Goal: Information Seeking & Learning: Learn about a topic

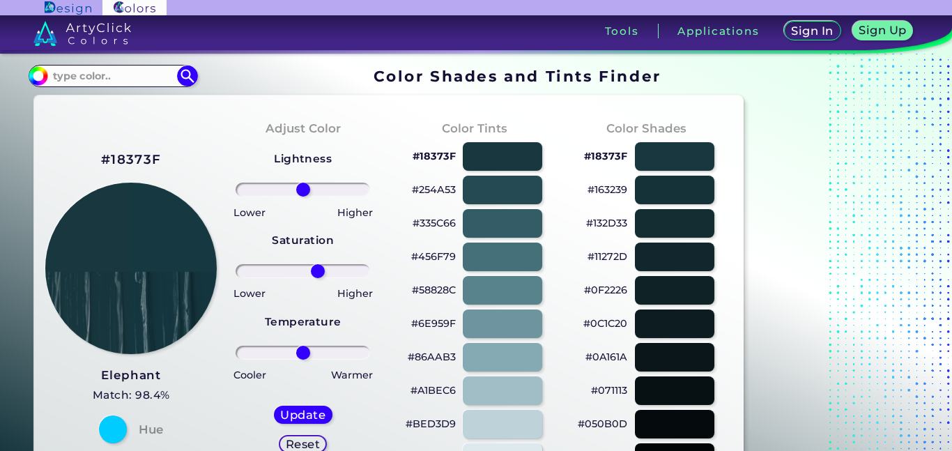
type input "25"
click at [318, 264] on input "range" at bounding box center [303, 271] width 135 height 14
drag, startPoint x: 318, startPoint y: 262, endPoint x: 298, endPoint y: 267, distance: 20.1
click at [298, 267] on div at bounding box center [303, 271] width 150 height 17
drag, startPoint x: 296, startPoint y: 180, endPoint x: 303, endPoint y: 184, distance: 7.8
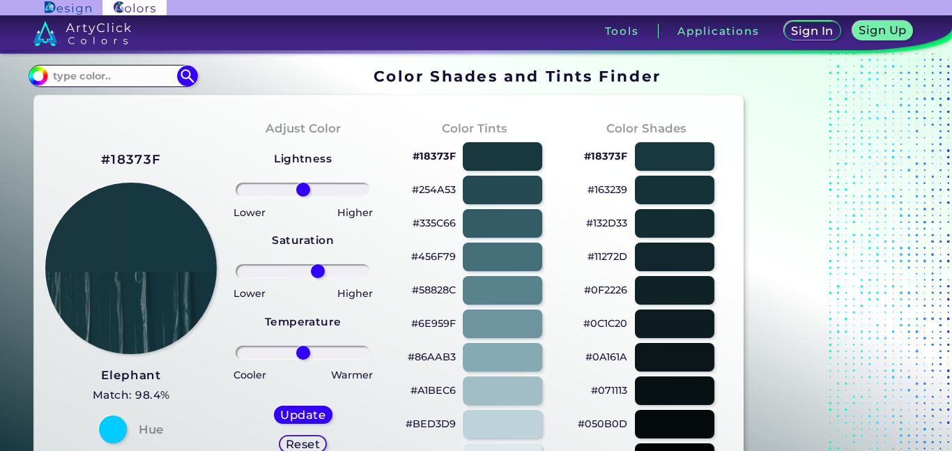
click at [303, 184] on div at bounding box center [303, 189] width 150 height 17
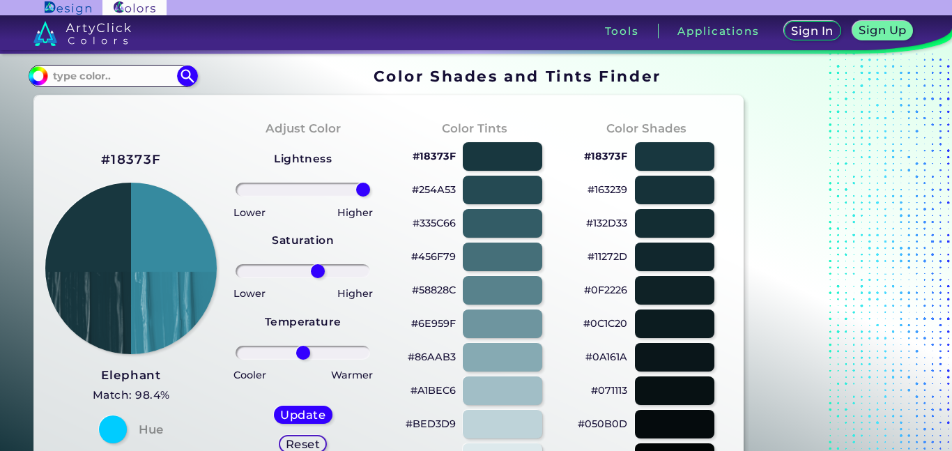
drag, startPoint x: 303, startPoint y: 184, endPoint x: 383, endPoint y: 205, distance: 82.2
type input "100"
click at [370, 197] on input "range" at bounding box center [303, 190] width 135 height 14
click at [91, 75] on input at bounding box center [113, 75] width 130 height 19
type input "royal gold"
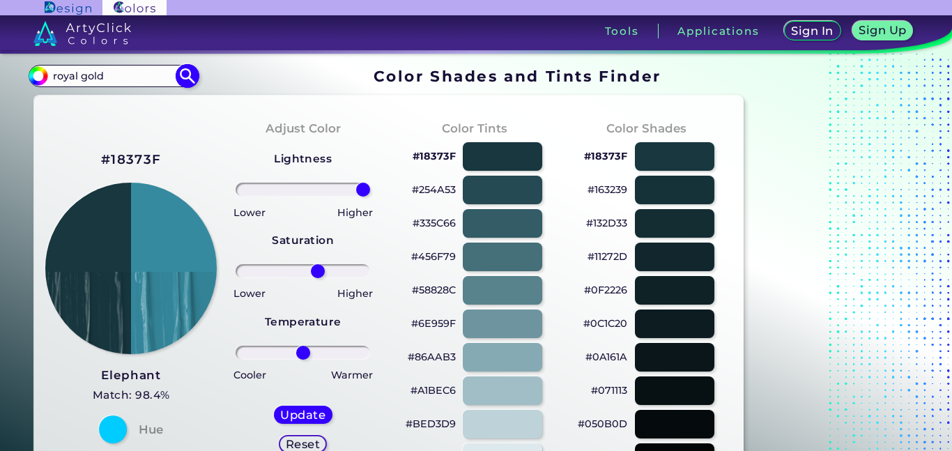
click at [185, 77] on img at bounding box center [187, 76] width 24 height 24
click at [192, 72] on img at bounding box center [187, 76] width 24 height 24
type input "#000000"
click at [141, 76] on input "royal gold" at bounding box center [113, 75] width 130 height 19
type input "r"
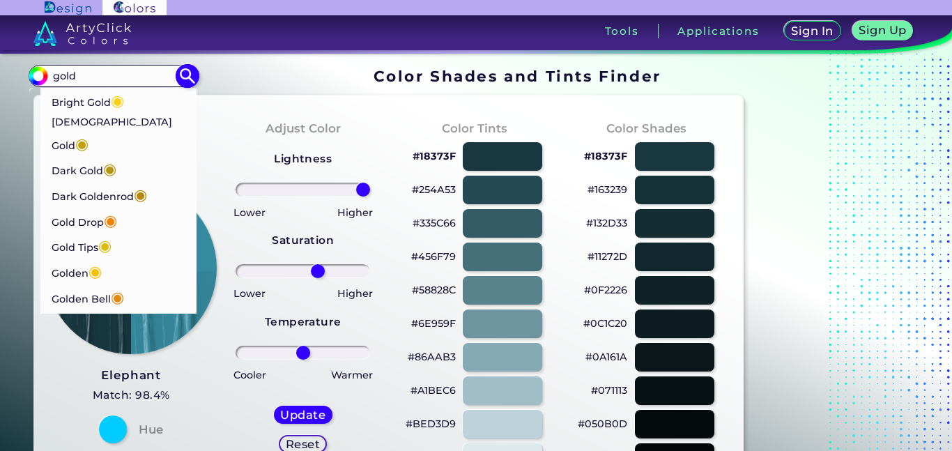
type input "gold"
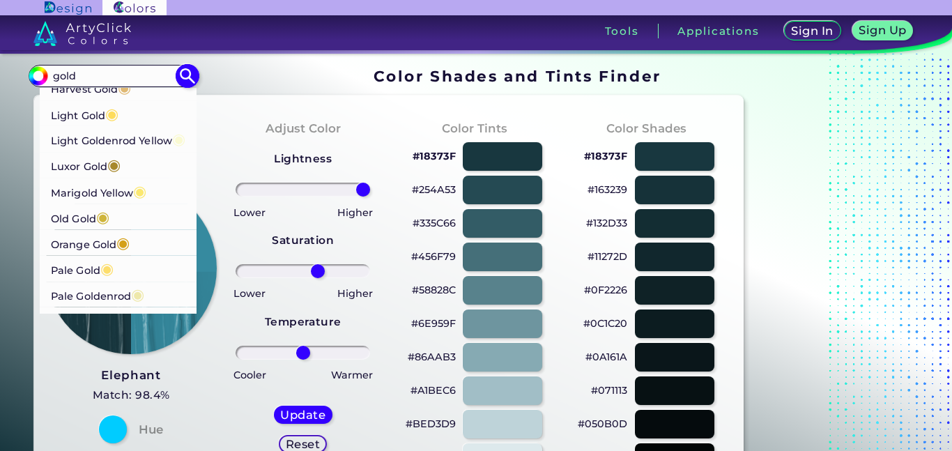
scroll to position [419, 0]
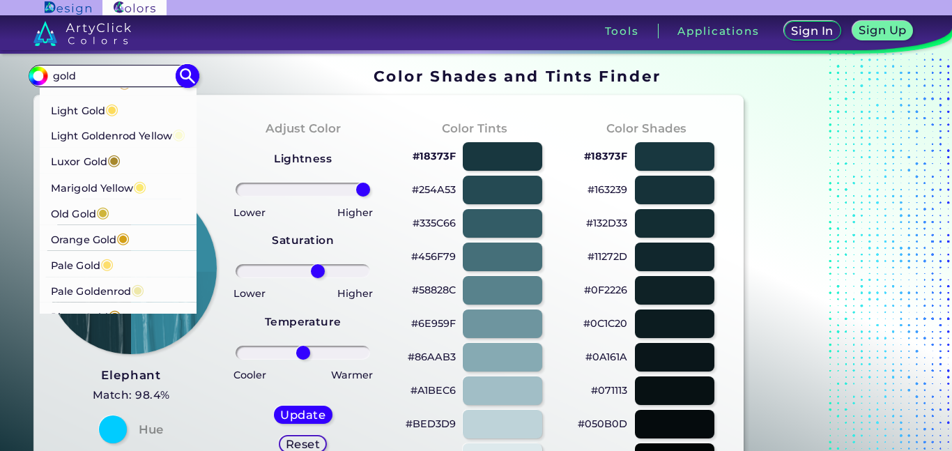
click at [114, 157] on span "◉" at bounding box center [113, 160] width 13 height 18
type input "#a7882c"
type input "#A7882C"
type input "0"
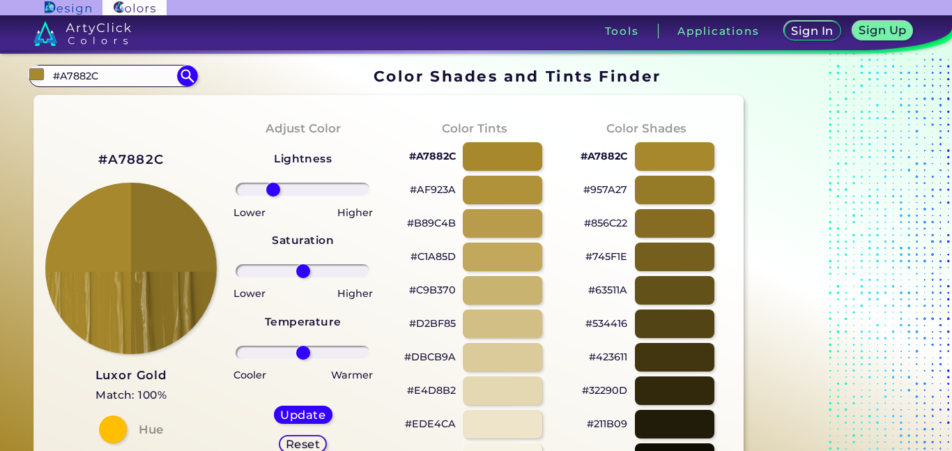
drag, startPoint x: 303, startPoint y: 187, endPoint x: 273, endPoint y: 187, distance: 30.0
type input "-49"
click at [273, 187] on input "range" at bounding box center [303, 190] width 135 height 14
click at [93, 247] on img at bounding box center [131, 268] width 173 height 173
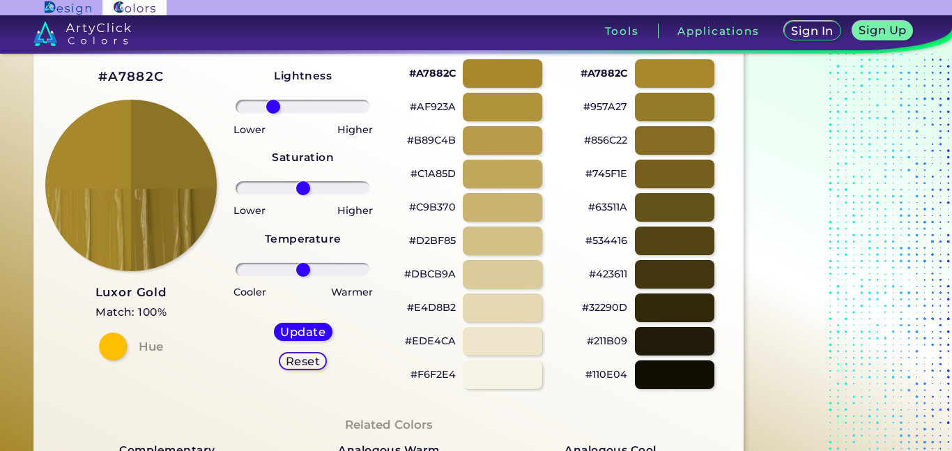
scroll to position [89, 0]
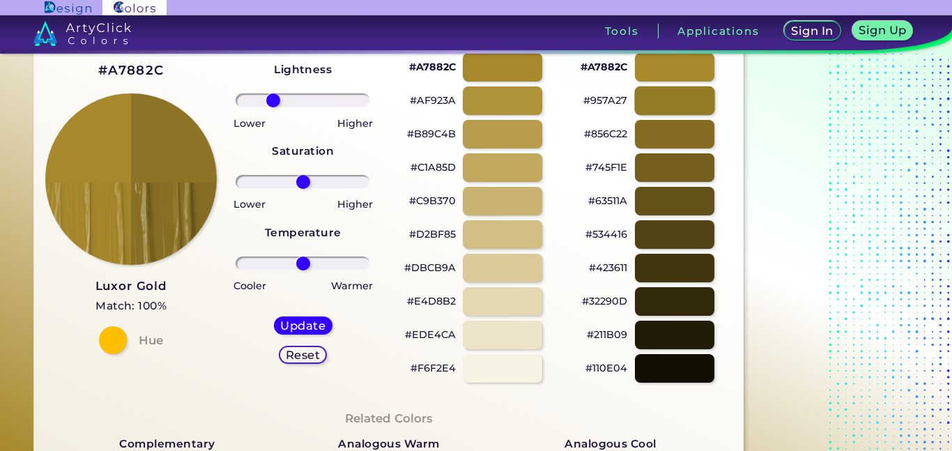
click at [681, 91] on div at bounding box center [674, 100] width 80 height 29
type input "#957a27"
type input "0"
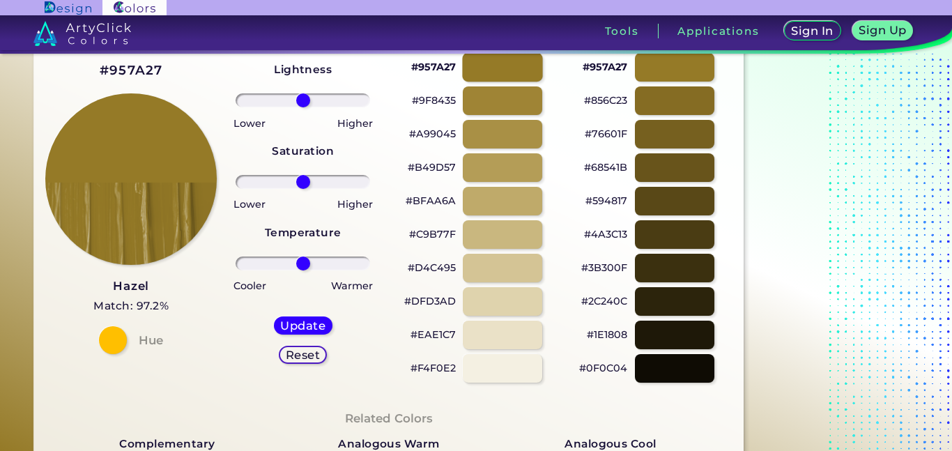
click at [498, 77] on div at bounding box center [502, 67] width 80 height 29
click at [690, 67] on div at bounding box center [674, 67] width 80 height 29
click at [686, 67] on div at bounding box center [674, 67] width 80 height 29
type input "#957a27"
drag, startPoint x: 305, startPoint y: 184, endPoint x: 315, endPoint y: 183, distance: 9.8
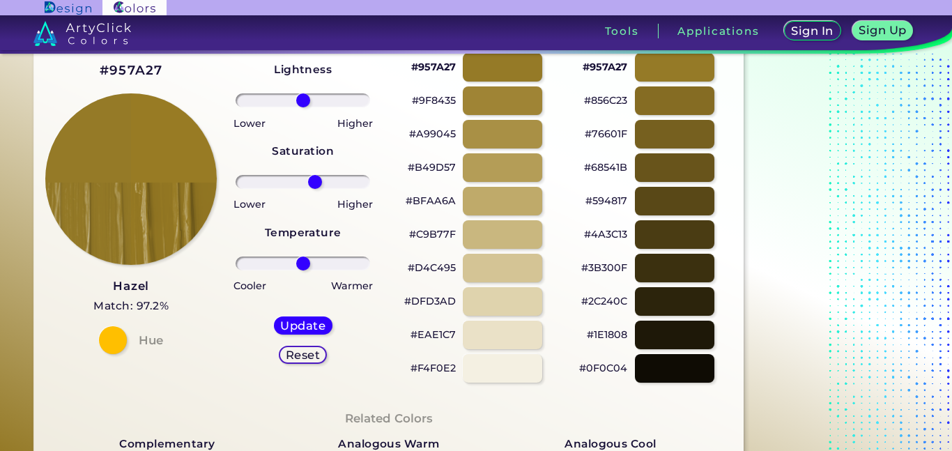
type input "20"
click at [315, 183] on input "range" at bounding box center [303, 182] width 135 height 14
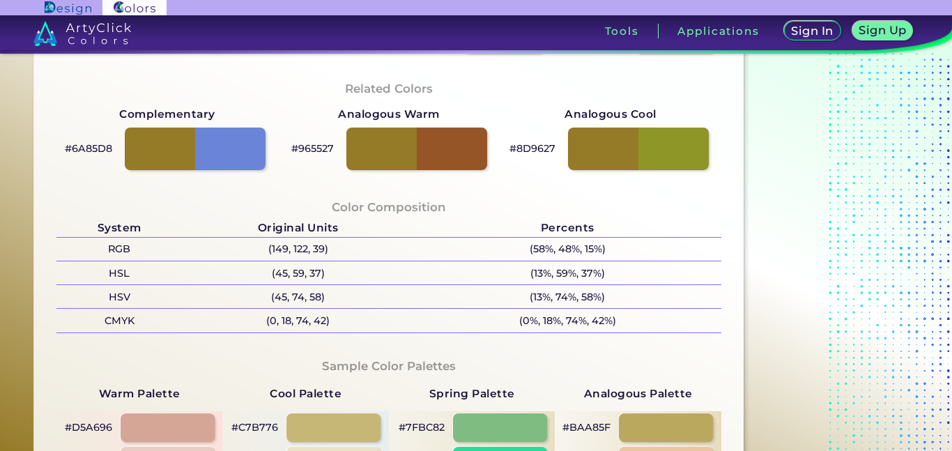
scroll to position [421, 0]
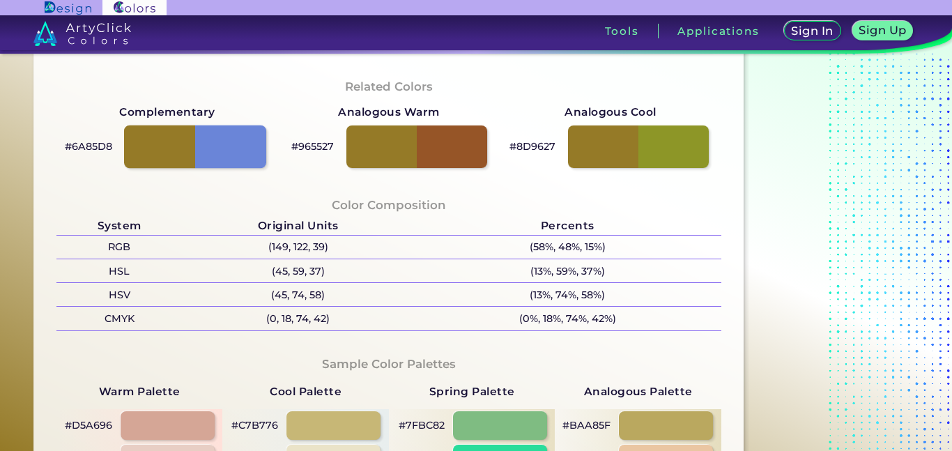
click at [220, 134] on div at bounding box center [195, 146] width 142 height 43
type input "#6a85d8"
type input "0"
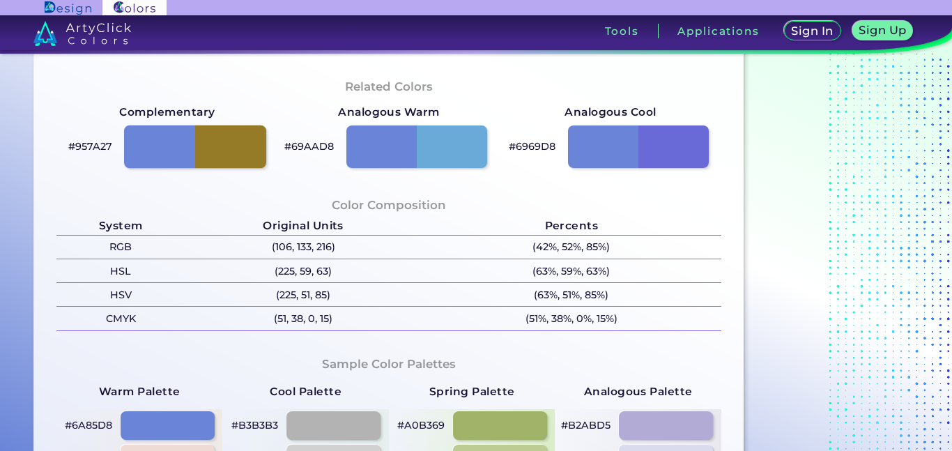
click at [228, 137] on div at bounding box center [195, 146] width 142 height 43
type input "#957a27"
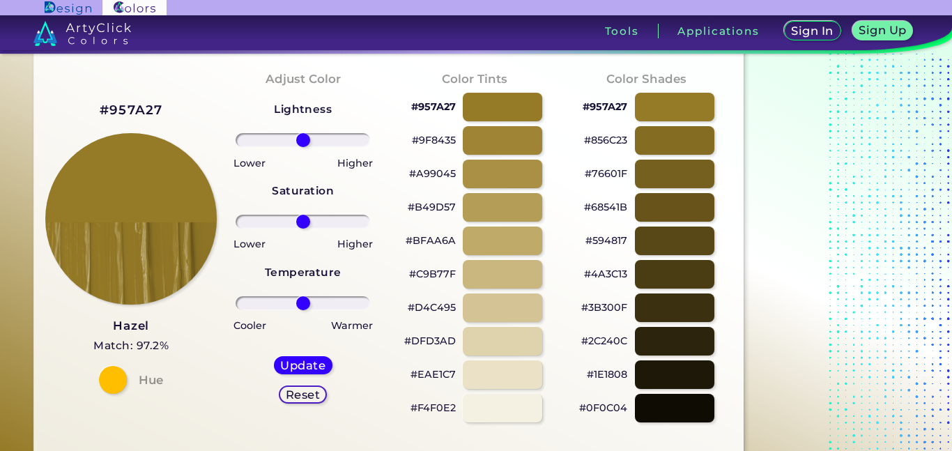
scroll to position [52, 0]
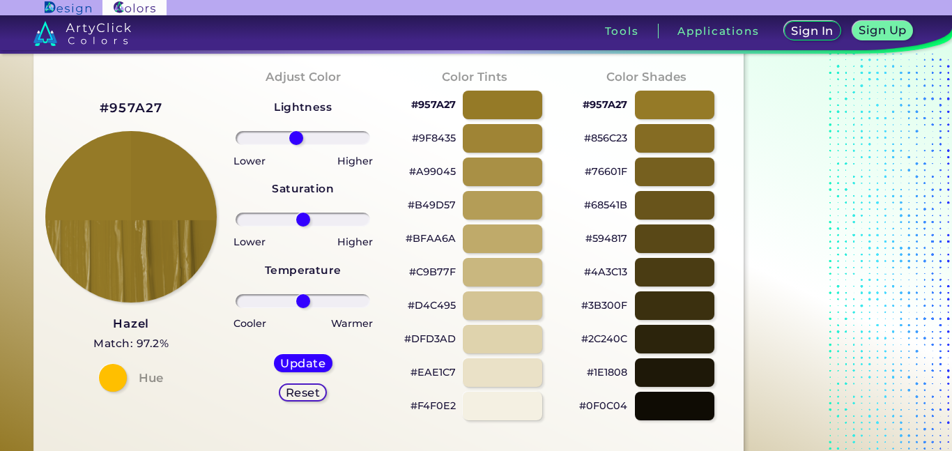
drag, startPoint x: 307, startPoint y: 139, endPoint x: 296, endPoint y: 139, distance: 10.5
type input "-11"
click at [296, 139] on input "range" at bounding box center [303, 138] width 135 height 14
click at [304, 364] on h5 "Update" at bounding box center [302, 363] width 40 height 10
type input "#917625"
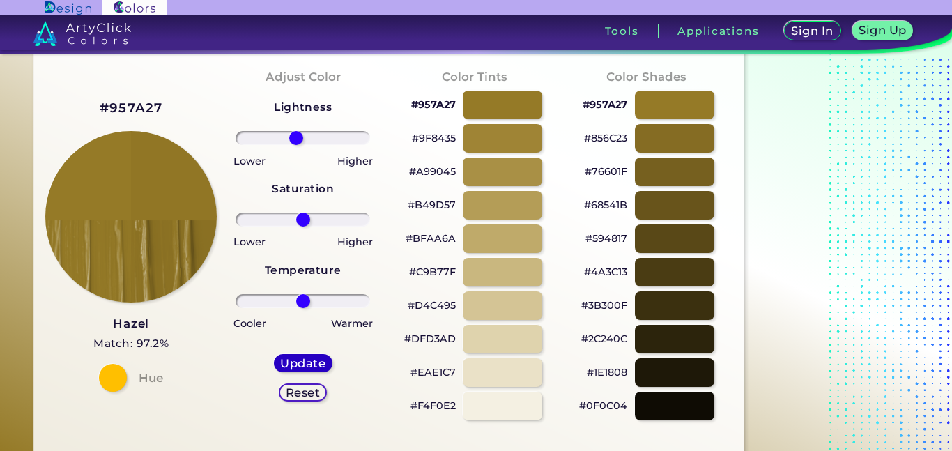
type input "0"
click at [484, 158] on div at bounding box center [502, 172] width 80 height 29
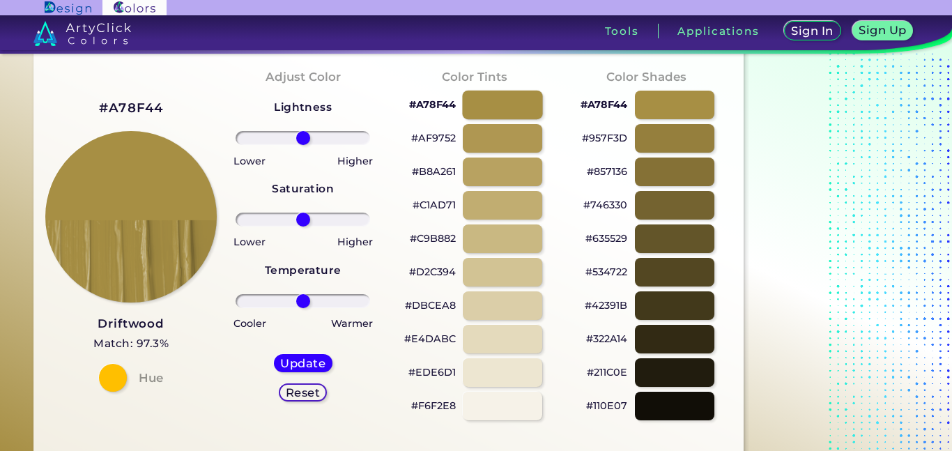
click at [489, 118] on div at bounding box center [502, 105] width 80 height 29
click at [505, 116] on div at bounding box center [502, 105] width 80 height 29
click at [664, 206] on div at bounding box center [674, 205] width 80 height 29
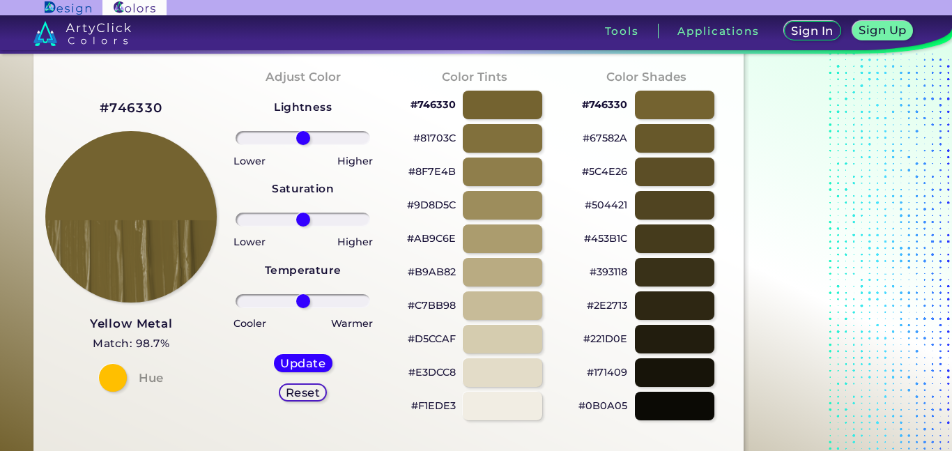
click at [662, 190] on div "#504421" at bounding box center [646, 205] width 150 height 33
click at [652, 134] on div at bounding box center [674, 138] width 80 height 29
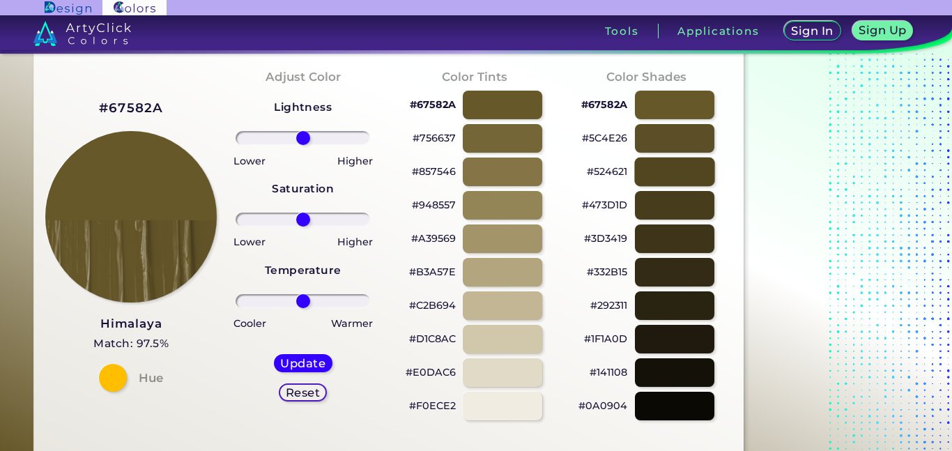
click at [661, 169] on div at bounding box center [674, 172] width 80 height 29
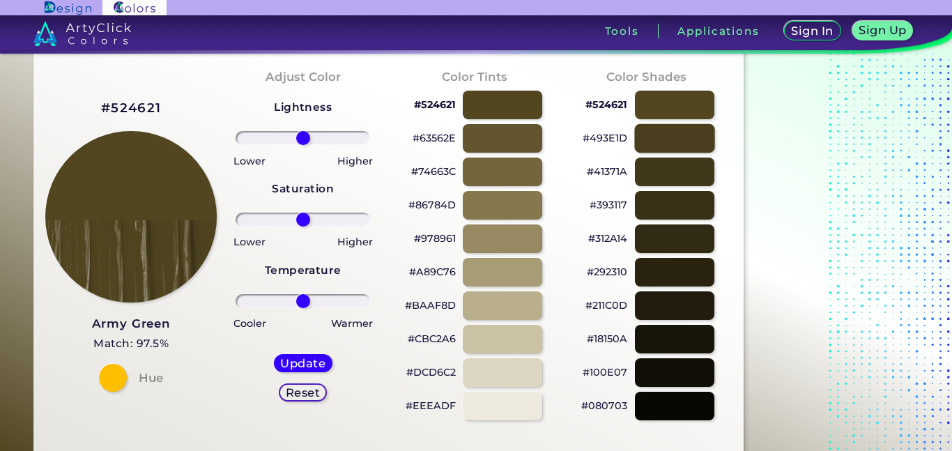
click at [670, 137] on div at bounding box center [674, 138] width 80 height 29
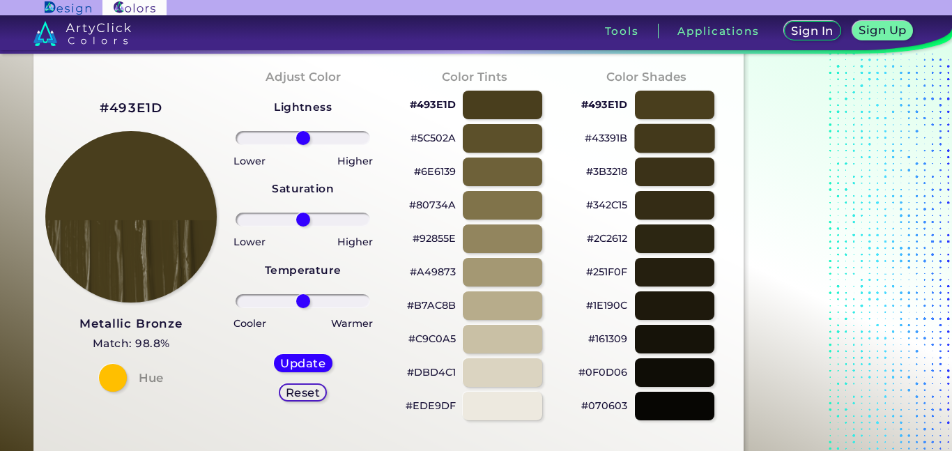
click at [670, 124] on div at bounding box center [674, 138] width 80 height 29
type input "#43391b"
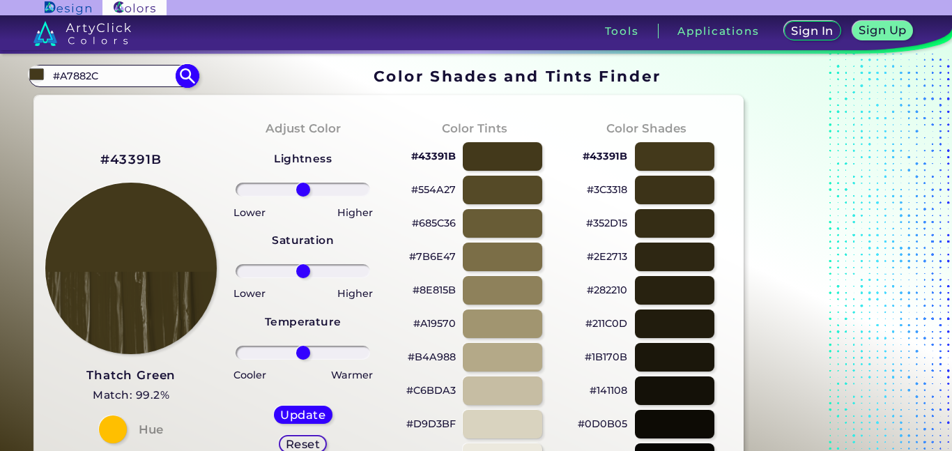
click at [139, 70] on input "#A7882C" at bounding box center [113, 75] width 130 height 19
type input "#"
type input "dark gold"
click at [86, 96] on p "Dark Gold ◉" at bounding box center [84, 101] width 66 height 26
type input "#b59410"
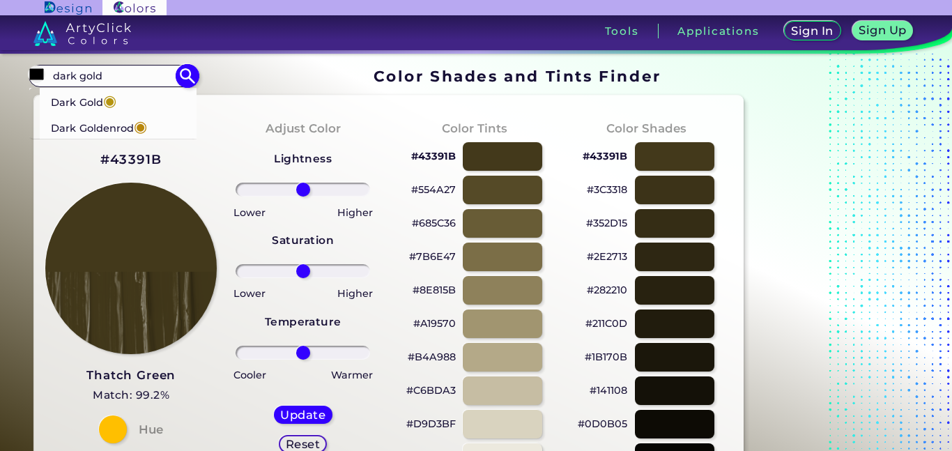
type input "#B59410"
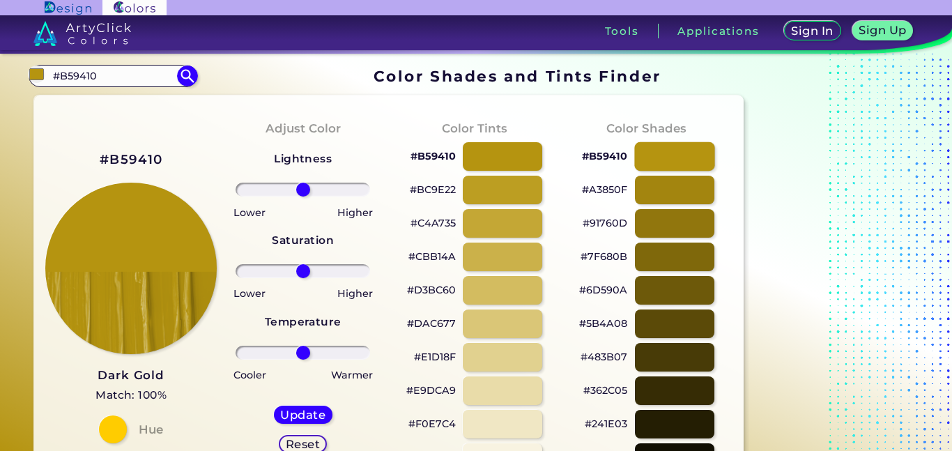
click at [681, 159] on div at bounding box center [674, 156] width 80 height 29
type input "#b59410"
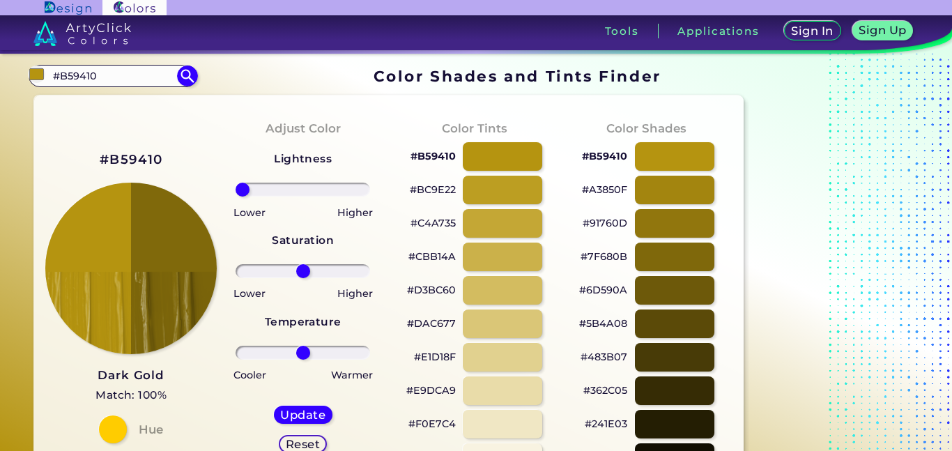
drag, startPoint x: 303, startPoint y: 188, endPoint x: 208, endPoint y: 201, distance: 96.4
type input "-100"
click at [236, 197] on input "range" at bounding box center [303, 190] width 135 height 14
click at [691, 247] on div at bounding box center [674, 257] width 80 height 29
type input "#7f680b"
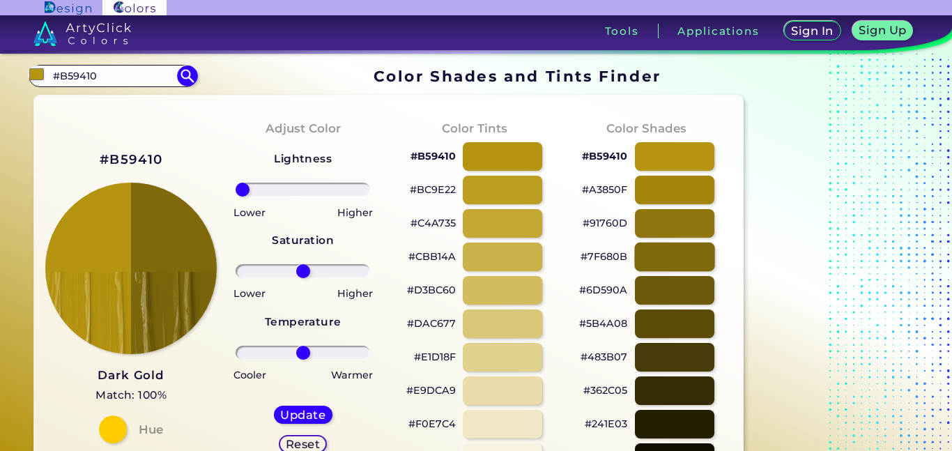
type input "0"
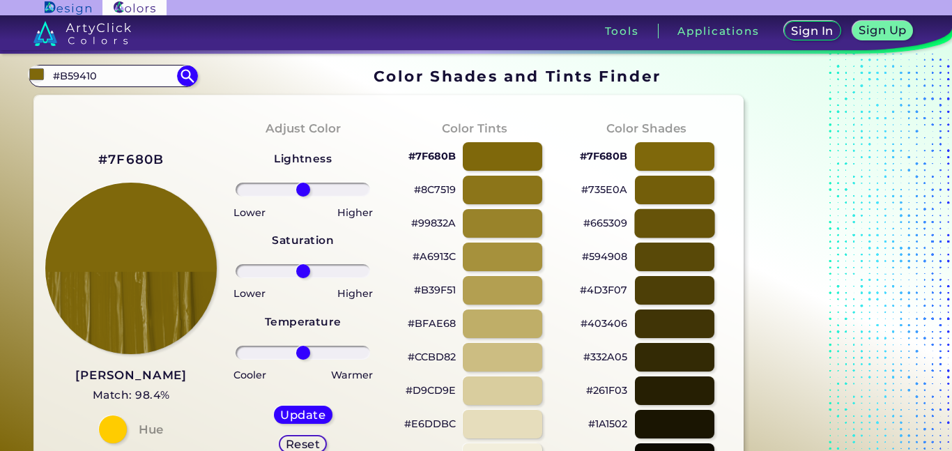
click at [687, 229] on div at bounding box center [674, 223] width 80 height 29
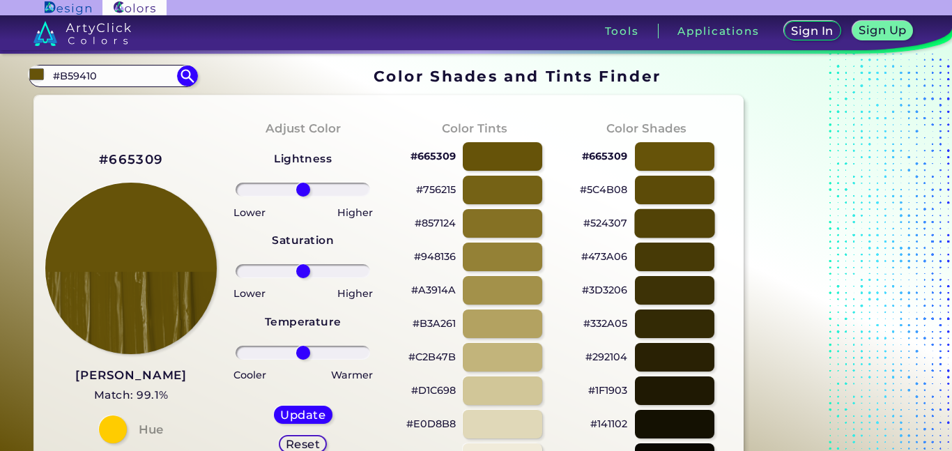
click at [668, 213] on div at bounding box center [674, 223] width 80 height 29
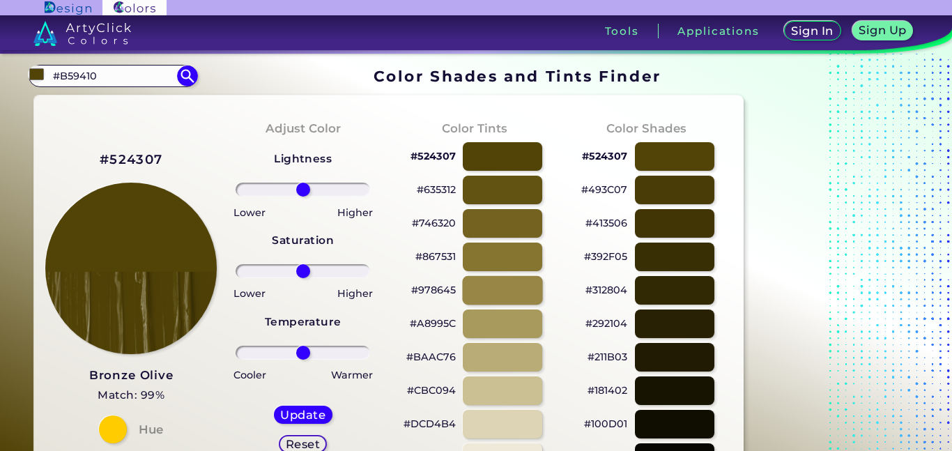
click at [511, 286] on div at bounding box center [502, 290] width 80 height 29
type input "#978645"
